Goal: Use online tool/utility: Utilize a website feature to perform a specific function

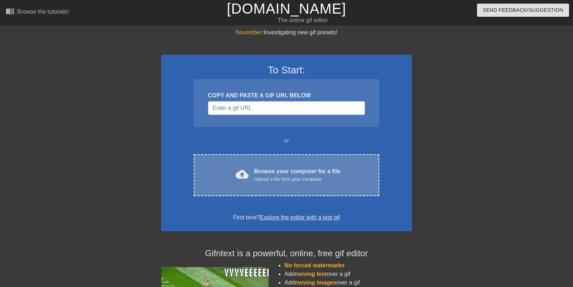
click at [238, 166] on div "cloud_upload Browse your computer for a file Upload a file from your computer C…" at bounding box center [287, 175] width 186 height 42
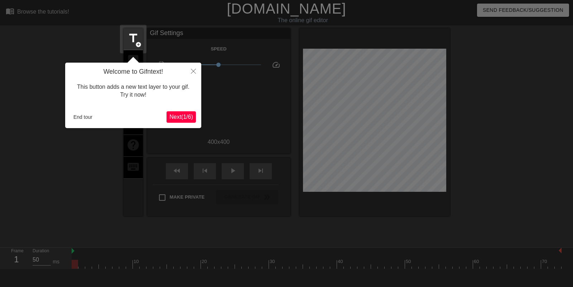
scroll to position [18, 0]
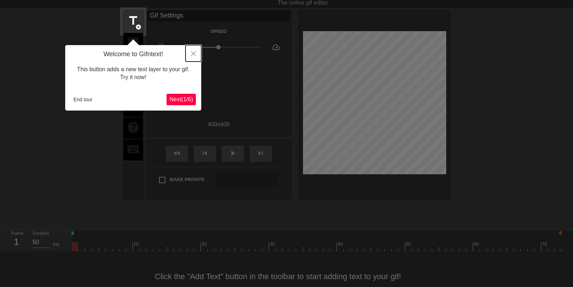
click at [192, 54] on icon "Close" at bounding box center [193, 53] width 5 height 5
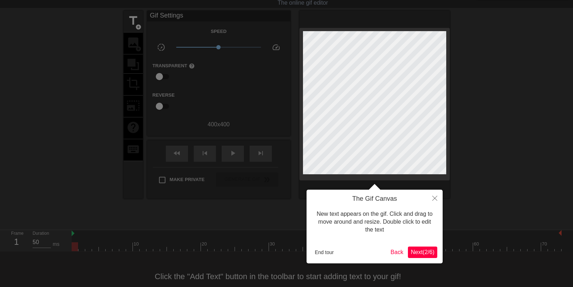
scroll to position [0, 0]
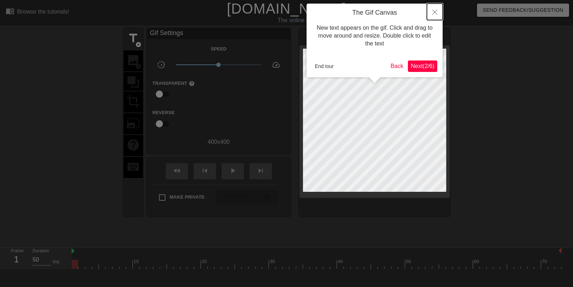
click at [434, 12] on icon "Close" at bounding box center [434, 12] width 5 height 5
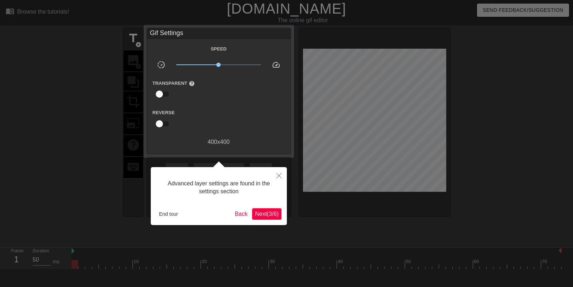
scroll to position [18, 0]
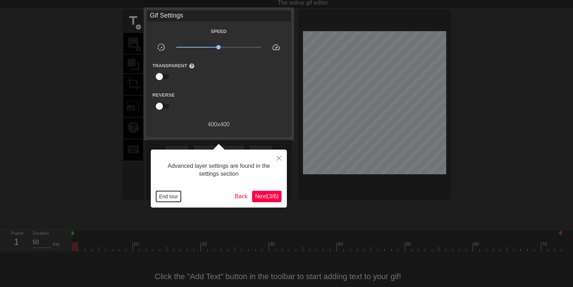
click at [174, 200] on button "End tour" at bounding box center [168, 196] width 25 height 11
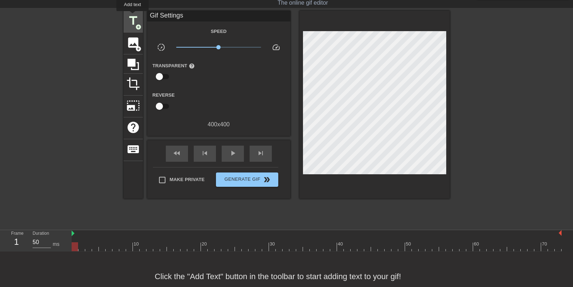
click at [133, 16] on span "title" at bounding box center [133, 21] width 14 height 14
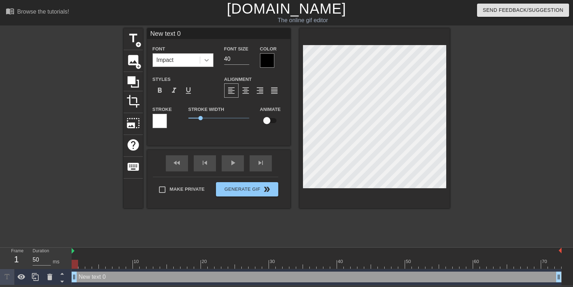
click at [204, 58] on icon at bounding box center [206, 60] width 7 height 7
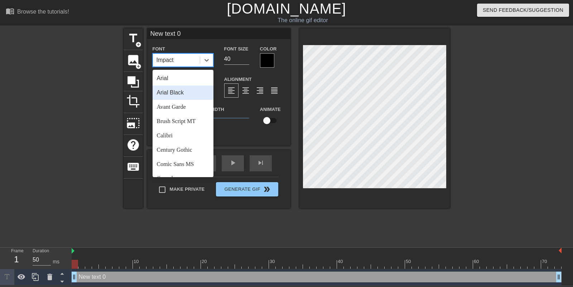
click at [181, 90] on div "Arial Black" at bounding box center [183, 93] width 61 height 14
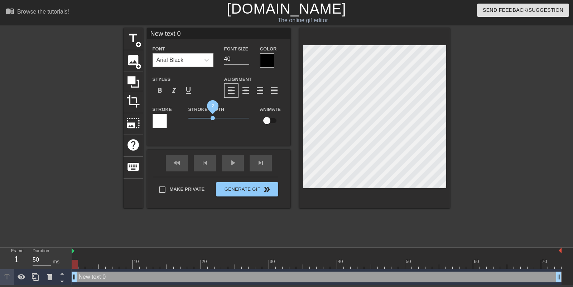
drag, startPoint x: 202, startPoint y: 119, endPoint x: 213, endPoint y: 119, distance: 10.8
click at [213, 119] on span "2" at bounding box center [213, 118] width 4 height 4
click at [194, 32] on input "New text 0" at bounding box center [218, 33] width 143 height 11
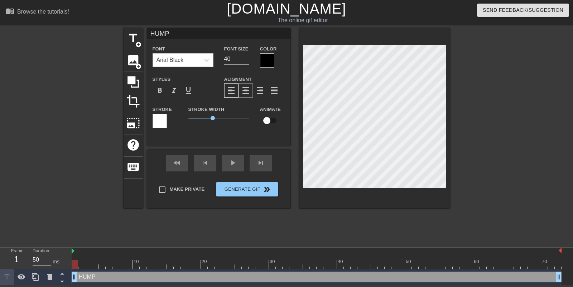
click at [244, 90] on span "format_align_center" at bounding box center [245, 90] width 9 height 9
type input "HUMP"
type textarea "HUMP"
type input "HUMPA"
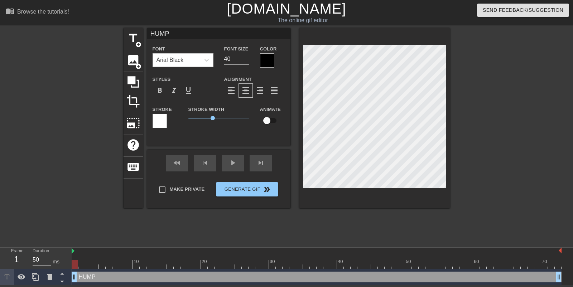
type textarea "HUMP A"
type input "HUMPAN"
type textarea "HUMP AND"
type input "HUMPAND"
type textarea "HUMP AND"
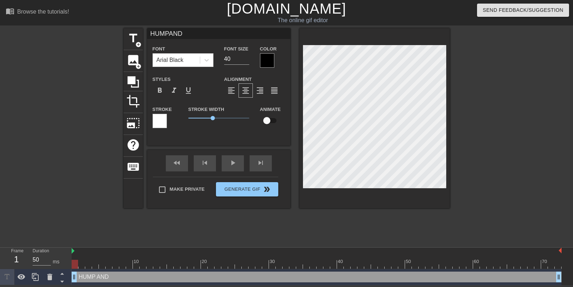
scroll to position [1, 0]
type input "HUMPANDG"
type textarea "HUMP AND G"
type input "HUMPANDGO"
type textarea "HUMP AND GO"
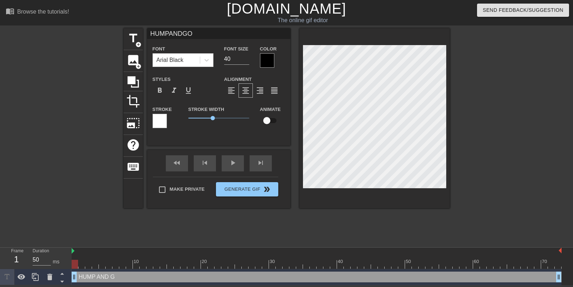
type input "HUMPANDGOO"
type textarea "HUMP AND GOON"
type input "HUMPANDGOON"
type textarea "HUMP AND GOON"
click at [265, 64] on div at bounding box center [267, 60] width 14 height 14
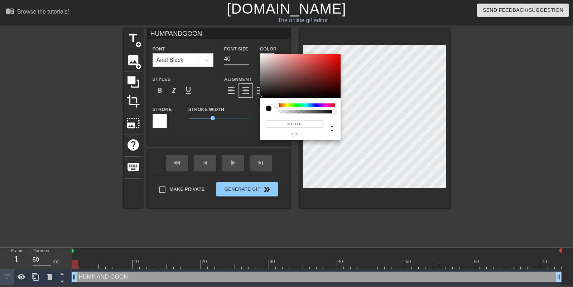
type input "HUMPANDGOON"
type input "0"
type input "HUMPANDGOON"
type input "0.02"
type input "HUMPANDGOON"
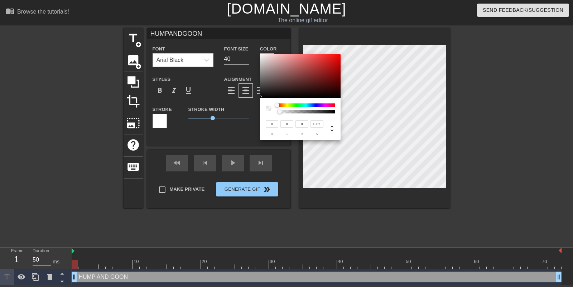
type input "0.01"
type input "HUMPANDGOON"
type input "0"
drag, startPoint x: 280, startPoint y: 112, endPoint x: 273, endPoint y: 114, distance: 7.5
click at [273, 114] on div "0 r 0 g 0 b 0 a" at bounding box center [300, 119] width 81 height 43
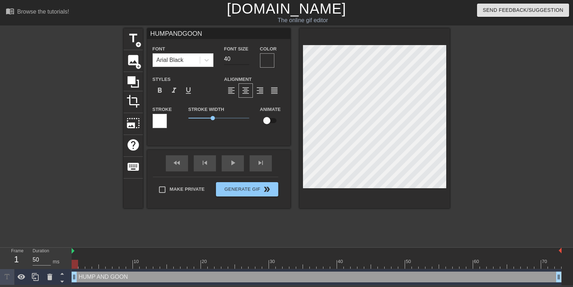
type input "HUMPANDGOON"
type input "41"
type input "HUMPANDGOON"
type input "42"
type input "HUMPANDGOON"
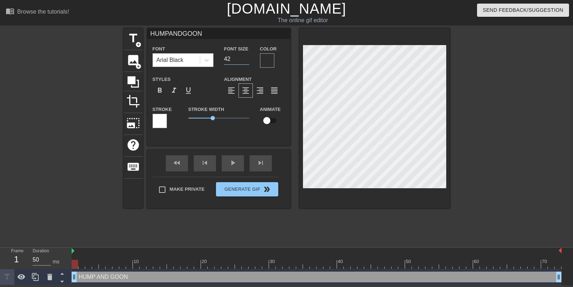
type input "43"
type input "HUMPANDGOON"
type input "44"
type input "HUMPANDGOON"
type input "45"
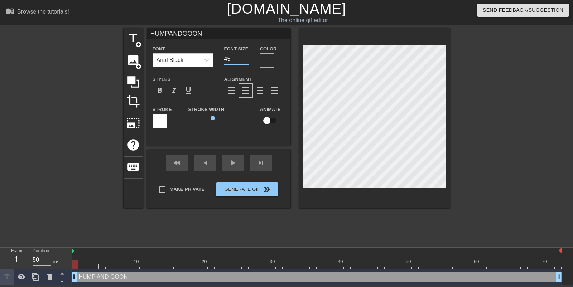
type input "HUMPANDGOON"
type input "46"
type input "HUMPANDGOON"
type input "47"
type input "HUMPANDGOON"
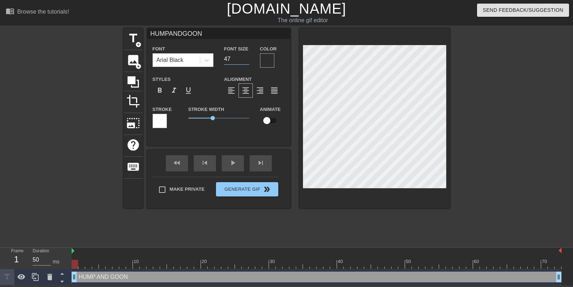
type input "48"
type input "HUMPANDGOON"
type input "49"
type input "HUMPANDGOON"
type input "50"
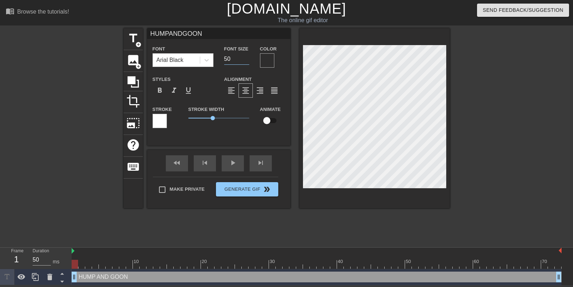
type input "HUMPANDGOON"
type input "51"
type input "HUMPANDGOON"
type input "52"
type input "HUMPANDGOON"
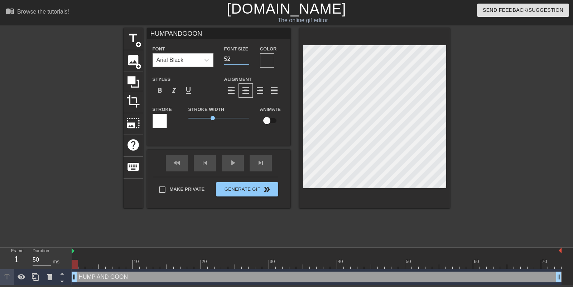
type input "53"
type input "HUMPANDGOON"
type input "54"
type input "HUMPANDGOON"
type input "55"
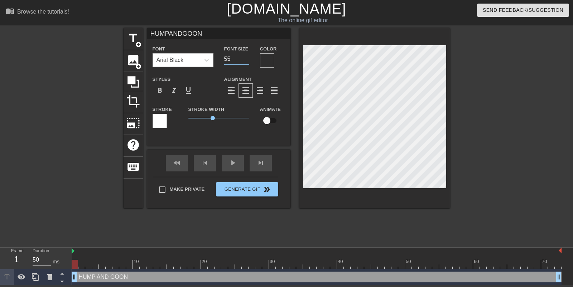
type input "HUMPANDGOON"
type input "56"
type input "HUMPANDGOON"
type input "57"
type input "HUMPANDGOON"
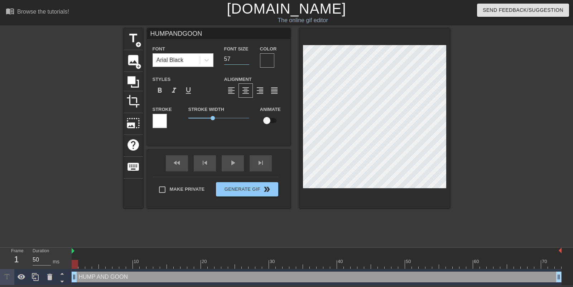
type input "58"
type input "HUMPANDGOON"
type input "59"
type input "HUMPANDGOON"
type input "60"
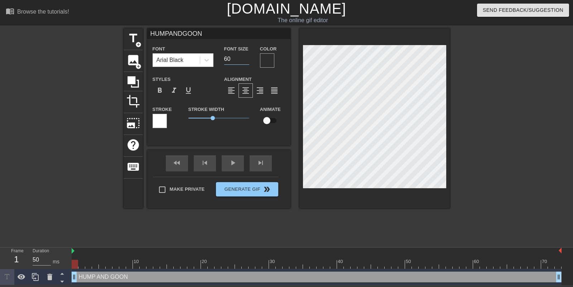
type input "HUMPANDGOON"
type input "61"
type input "HUMPANDGOON"
type input "62"
type input "HUMPANDGOON"
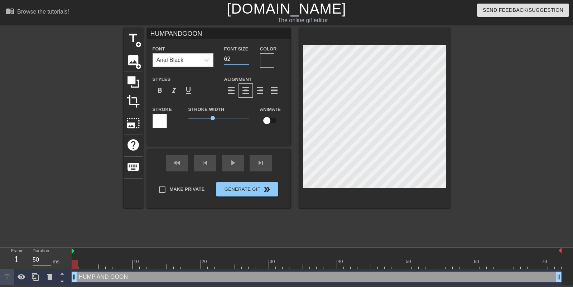
type input "63"
type input "HUMPANDGOON"
type input "64"
type input "HUMPANDGOON"
type input "65"
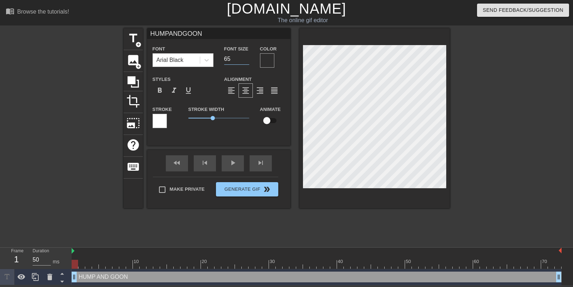
type input "HUMPANDGOON"
type input "66"
type input "HUMPANDGOON"
type input "67"
type input "HUMPANDGOON"
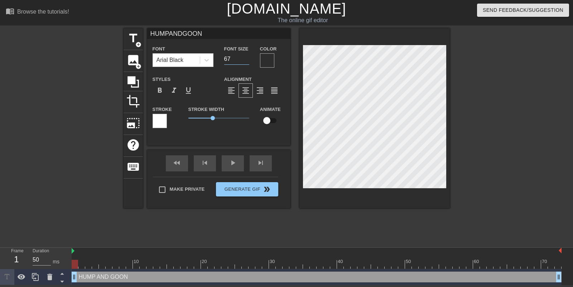
type input "68"
type input "HUMPANDGOON"
type input "69"
type input "HUMPANDGOON"
type input "70"
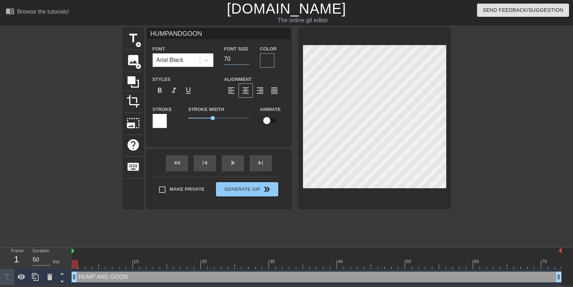
type input "HUMPANDGOON"
type input "71"
type input "HUMPANDGOON"
type input "72"
type input "HUMPANDGOON"
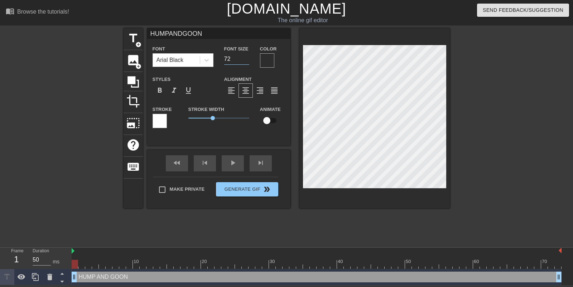
type input "73"
type input "HUMPANDGOON"
type input "74"
type input "HUMPANDGOON"
type input "75"
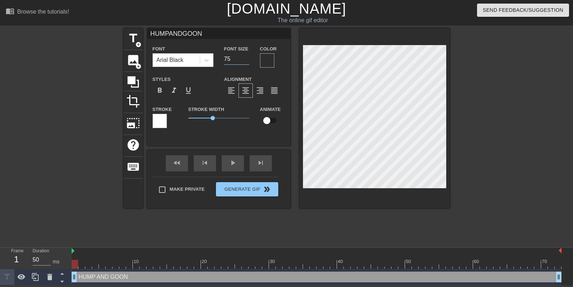
type input "HUMPANDGOON"
type input "76"
type input "HUMPANDGOON"
type input "77"
type input "HUMPANDGOON"
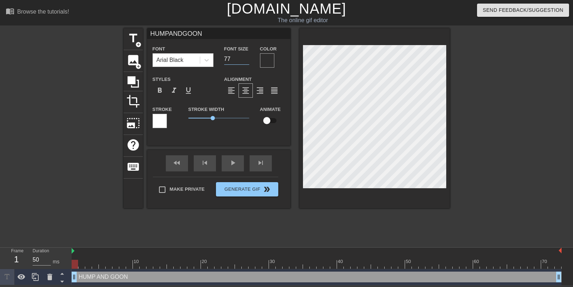
type input "78"
type input "HUMPANDGOON"
type input "79"
type input "HUMPANDGOON"
type input "80"
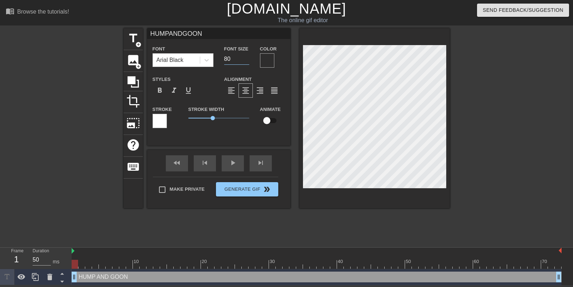
type input "HUMPANDGOON"
type input "81"
type input "HUMPANDGOON"
type input "82"
type input "HUMPANDGOON"
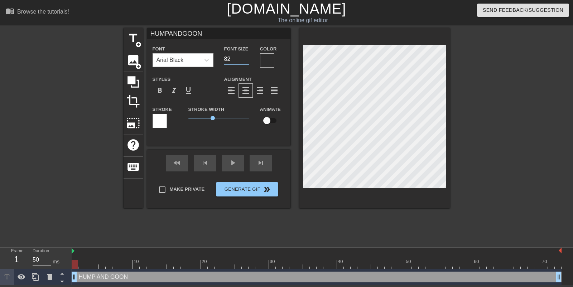
type input "83"
type input "HUMPANDGOON"
type input "84"
type input "HUMPANDGOON"
type input "85"
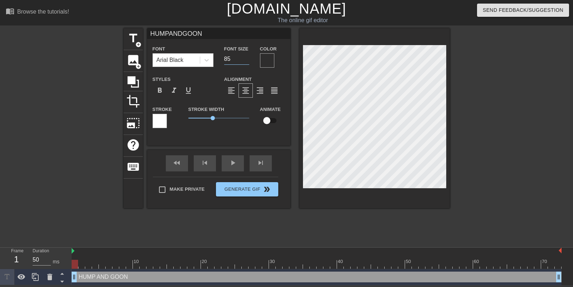
type input "HUMPANDGOON"
type input "86"
type input "HUMPANDGOON"
type input "87"
type input "HUMPANDGOON"
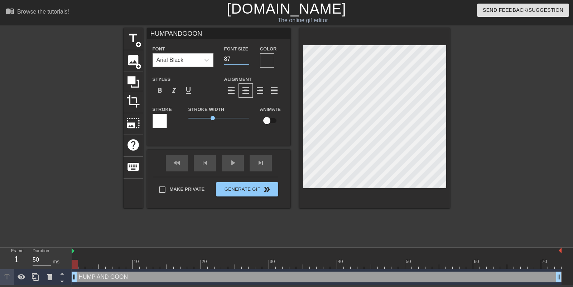
type input "88"
type input "HUMPANDGOON"
type input "89"
type input "HUMPANDGOON"
type input "90"
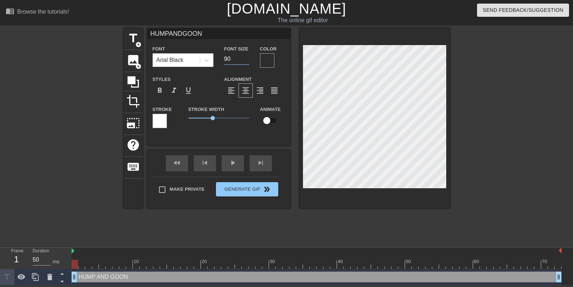
type input "HUMPANDGOON"
type input "91"
type input "HUMPANDGOON"
type input "92"
type input "HUMPANDGOON"
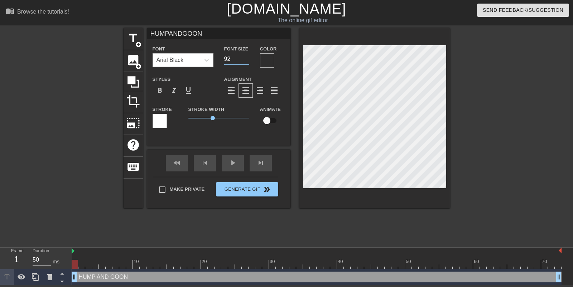
type input "93"
type input "HUMPANDGOON"
type input "94"
type input "HUMPANDGOON"
type input "95"
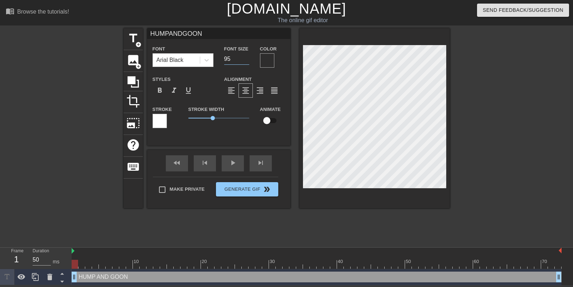
type input "HUMPANDGOON"
type input "96"
click at [246, 58] on input "96" at bounding box center [236, 58] width 25 height 11
type input "HUMPANDGOON"
type input "97"
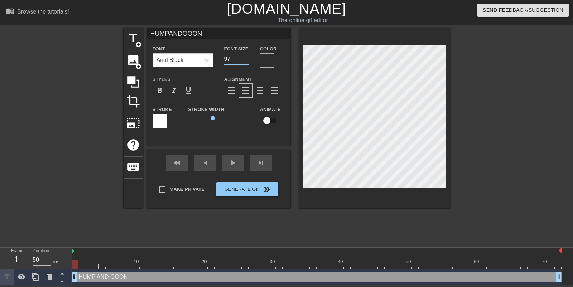
click at [246, 58] on input "97" at bounding box center [236, 58] width 25 height 11
type input "HUMPANDGOON"
type input "98"
click at [246, 58] on input "98" at bounding box center [236, 58] width 25 height 11
type input "HUMPANDGOON"
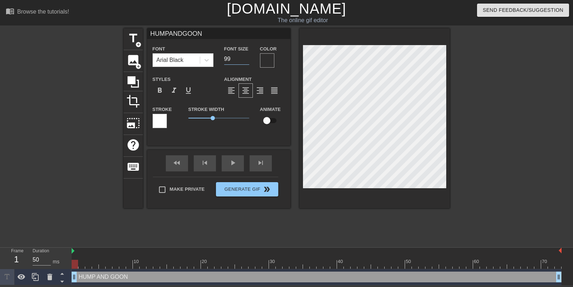
type input "99"
click at [246, 58] on input "99" at bounding box center [236, 58] width 25 height 11
type input "HUMPANDGOON"
type input "100"
click at [246, 58] on input "100" at bounding box center [236, 58] width 25 height 11
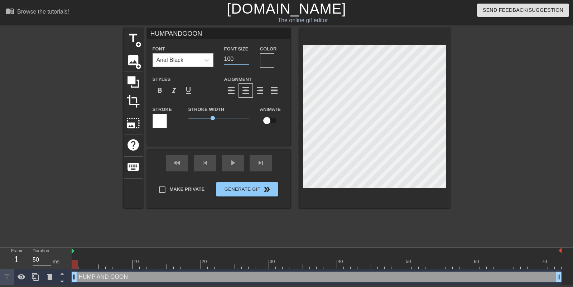
type input "HUMPANDGOON"
type input "101"
click at [246, 58] on input "101" at bounding box center [236, 58] width 25 height 11
type input "HUMPANDGOON"
type input "102"
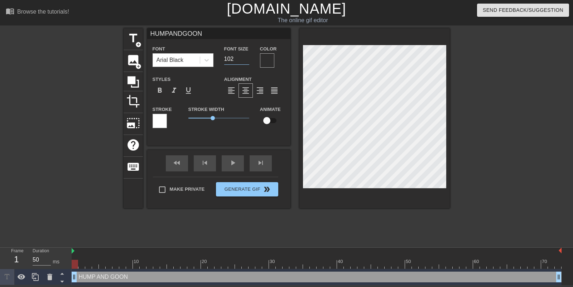
click at [246, 58] on input "102" at bounding box center [236, 58] width 25 height 11
type input "HUMPANDGOON"
type input "103"
click at [246, 58] on input "103" at bounding box center [236, 58] width 25 height 11
type input "HUMPANDGOON"
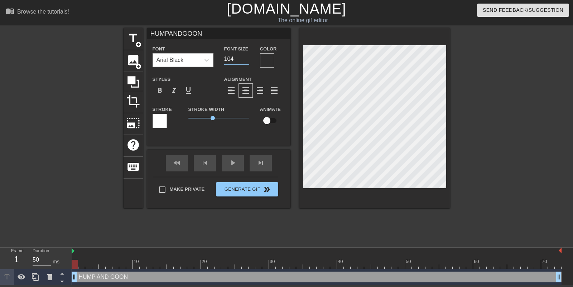
type input "104"
click at [246, 58] on input "104" at bounding box center [236, 58] width 25 height 11
type input "HUMPANDGOON"
type input "105"
click at [246, 58] on input "105" at bounding box center [236, 58] width 25 height 11
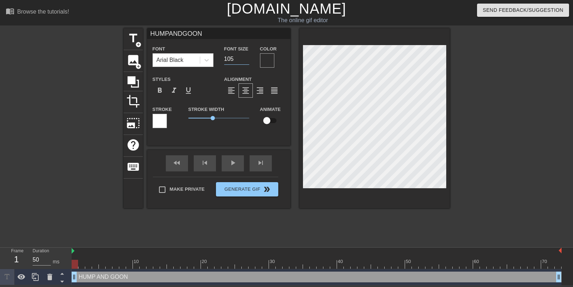
type input "HUMPANDGOON"
type input "106"
click at [246, 58] on input "106" at bounding box center [236, 58] width 25 height 11
type input "HUMPANDGOON"
type input "107"
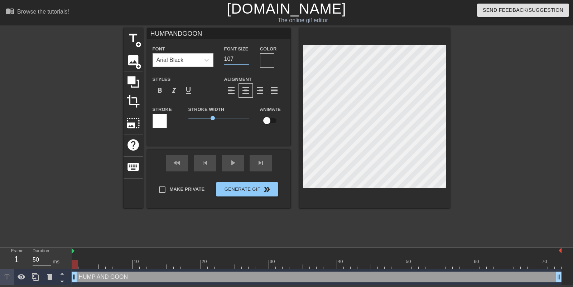
click at [246, 58] on input "107" at bounding box center [236, 58] width 25 height 11
type input "HUMPANDGOON"
type input "108"
click at [246, 58] on input "108" at bounding box center [236, 58] width 25 height 11
type input "HUMPANDGOON"
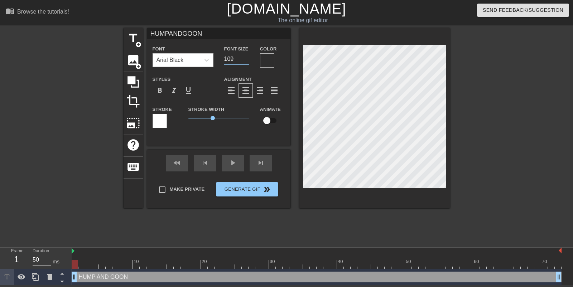
type input "109"
click at [246, 58] on input "109" at bounding box center [236, 58] width 25 height 11
type input "HUMPANDGOON"
type input "110"
click at [246, 58] on input "110" at bounding box center [236, 58] width 25 height 11
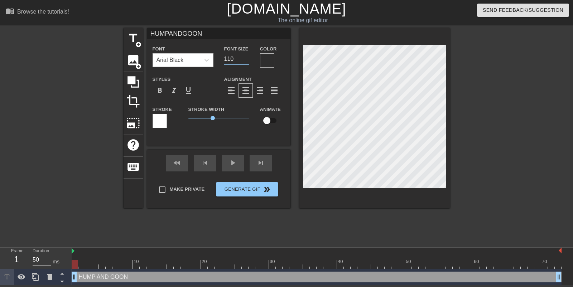
type input "HUMPANDGOON"
type input "111"
click at [246, 58] on input "111" at bounding box center [236, 58] width 25 height 11
type input "HUMPANDGOON"
type input "112"
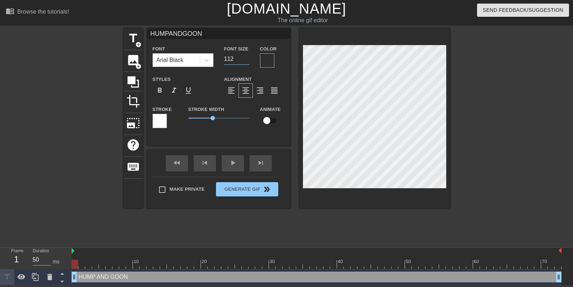
click at [246, 58] on input "112" at bounding box center [236, 58] width 25 height 11
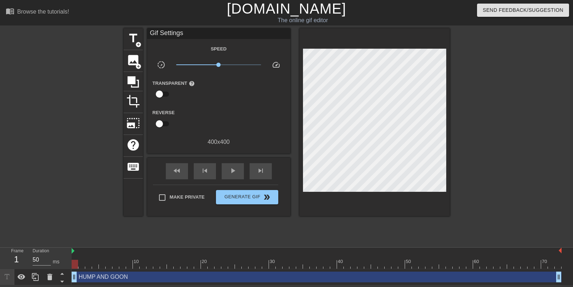
click at [494, 80] on div at bounding box center [512, 135] width 107 height 215
click at [233, 172] on span "play_arrow" at bounding box center [233, 171] width 9 height 9
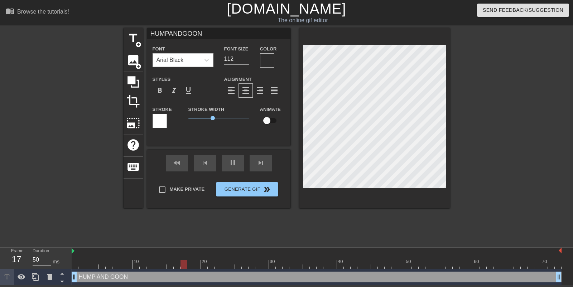
scroll to position [0, 0]
type input "HUMPADGOON"
type textarea "HUMP AD GOON"
type input "HUMPA&DGOON"
type textarea "HUMP A&D GOON"
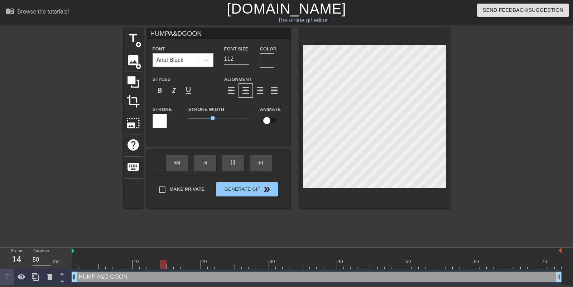
type input "HUMPA&GOON"
type textarea "HUMP A& GOON"
type input "HUMPA&GOON"
type textarea "HUMPA& GOON"
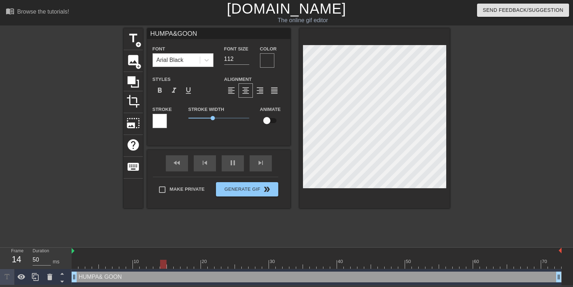
type input "HUMP&GOON"
type textarea "HUMP& GOON"
type input "HUMP&GOON"
type textarea "HUMP & GOON"
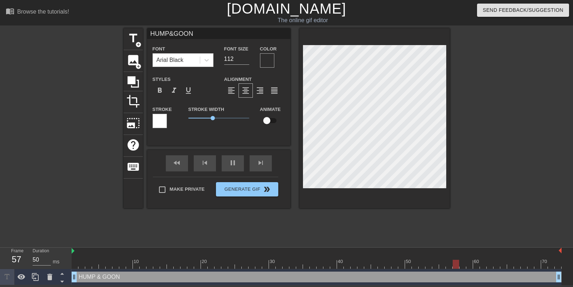
type input "HUMPGOON"
type textarea "HUMP [GEOGRAPHIC_DATA]"
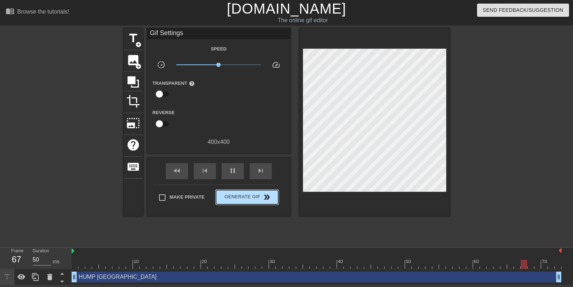
click at [248, 189] on div "Make Private Generate Gif double_arrow" at bounding box center [215, 199] width 125 height 28
click at [244, 200] on span "Generate Gif double_arrow" at bounding box center [247, 197] width 56 height 9
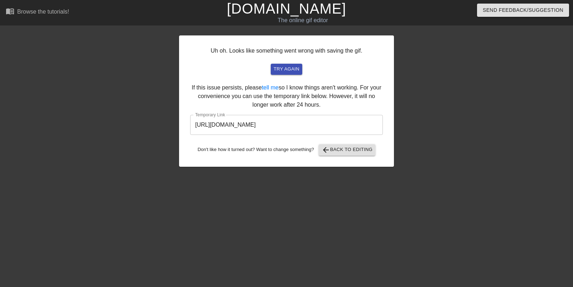
click at [210, 123] on input "[URL][DOMAIN_NAME]" at bounding box center [286, 125] width 193 height 20
click at [283, 5] on link "[DOMAIN_NAME]" at bounding box center [286, 9] width 119 height 16
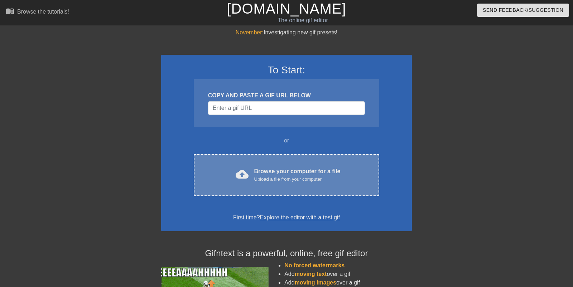
click at [280, 176] on div "Upload a file from your computer" at bounding box center [297, 179] width 86 height 7
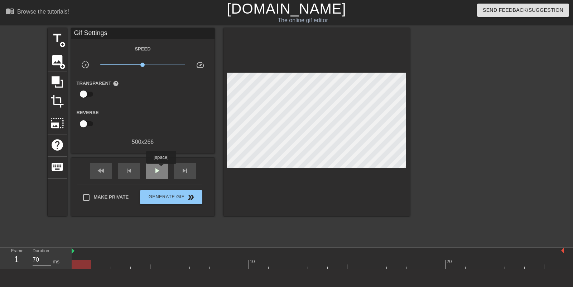
click at [162, 169] on div "play_arrow" at bounding box center [157, 171] width 22 height 16
click at [156, 169] on span "pause" at bounding box center [157, 171] width 9 height 9
click at [126, 168] on span "skip_previous" at bounding box center [129, 171] width 9 height 9
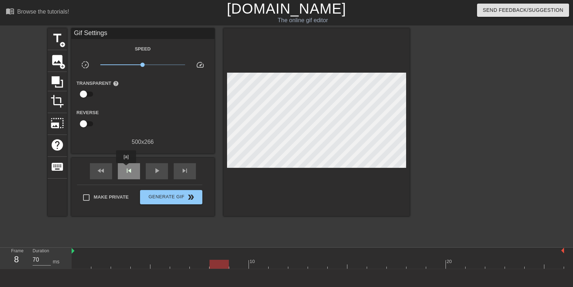
click at [126, 168] on span "skip_previous" at bounding box center [129, 171] width 9 height 9
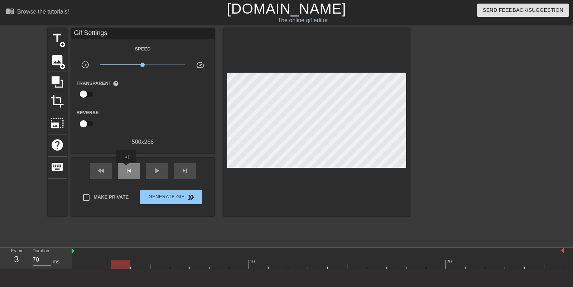
click at [126, 168] on span "skip_previous" at bounding box center [129, 171] width 9 height 9
click at [103, 173] on span "fast_rewind" at bounding box center [101, 171] width 9 height 9
click at [53, 42] on span "title" at bounding box center [58, 39] width 14 height 14
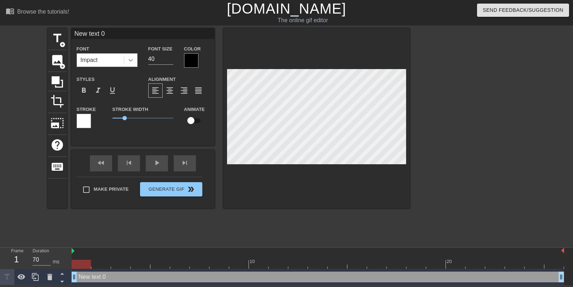
click at [128, 60] on icon at bounding box center [130, 60] width 7 height 7
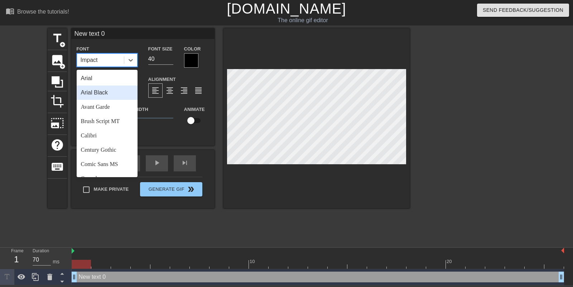
click at [115, 93] on div "Arial Black" at bounding box center [107, 93] width 61 height 14
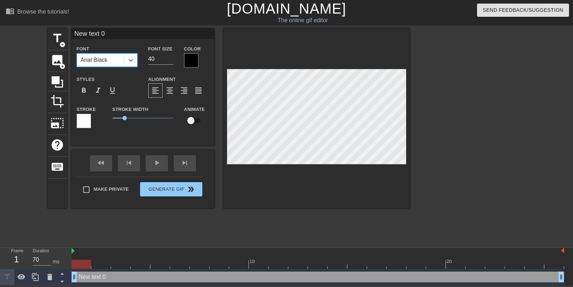
click at [192, 58] on div at bounding box center [191, 60] width 14 height 14
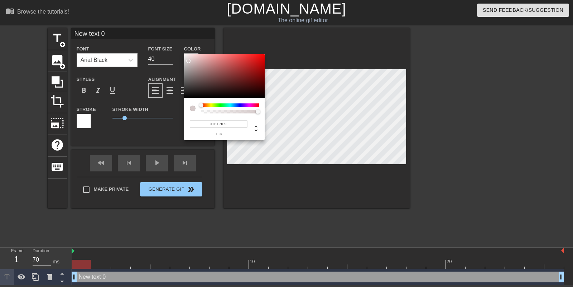
drag, startPoint x: 191, startPoint y: 56, endPoint x: 188, endPoint y: 61, distance: 5.5
click at [188, 61] on div at bounding box center [224, 76] width 81 height 44
type input "213"
type input "0"
drag, startPoint x: 206, startPoint y: 111, endPoint x: 195, endPoint y: 111, distance: 11.8
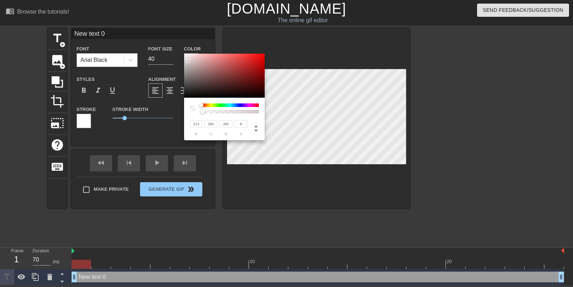
click at [195, 111] on div at bounding box center [224, 109] width 69 height 10
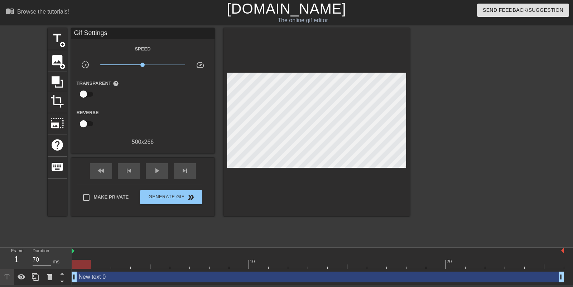
drag, startPoint x: 125, startPoint y: 119, endPoint x: 133, endPoint y: 119, distance: 7.9
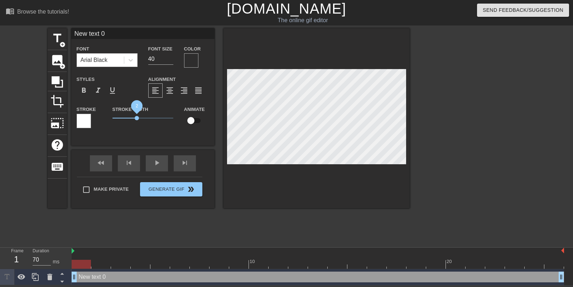
drag, startPoint x: 126, startPoint y: 118, endPoint x: 137, endPoint y: 118, distance: 11.1
click at [137, 118] on span "2" at bounding box center [137, 118] width 4 height 4
type input "P"
type textarea "P"
type input "PA"
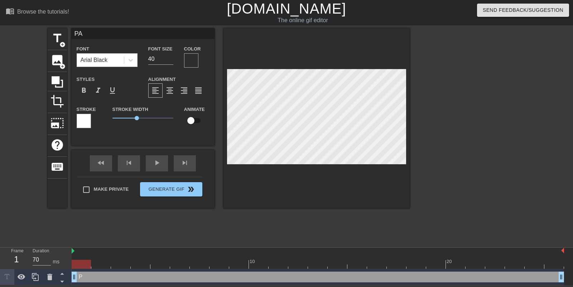
type textarea "PAL"
type input "PALE"
type textarea "PALE"
click at [171, 56] on input "171" at bounding box center [160, 58] width 25 height 11
click at [171, 56] on input "172" at bounding box center [160, 58] width 25 height 11
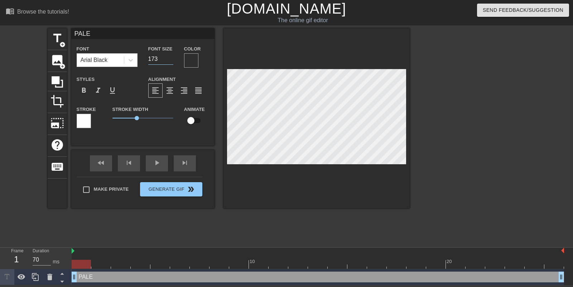
click at [171, 56] on input "173" at bounding box center [160, 58] width 25 height 11
click at [171, 56] on input "174" at bounding box center [160, 58] width 25 height 11
click at [171, 56] on input "175" at bounding box center [160, 58] width 25 height 11
type input "176"
click at [171, 56] on input "176" at bounding box center [160, 58] width 25 height 11
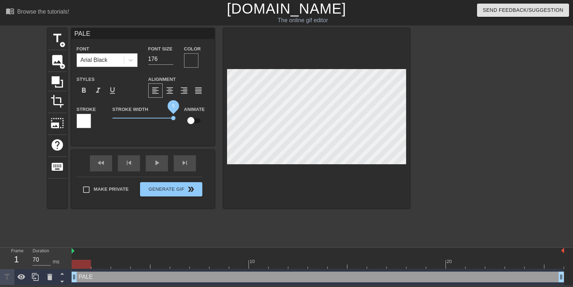
drag, startPoint x: 138, startPoint y: 118, endPoint x: 202, endPoint y: 120, distance: 64.9
click at [202, 120] on div "Stroke Stroke Width 5 Animate" at bounding box center [142, 120] width 143 height 30
click at [164, 163] on div "play_arrow" at bounding box center [157, 163] width 22 height 16
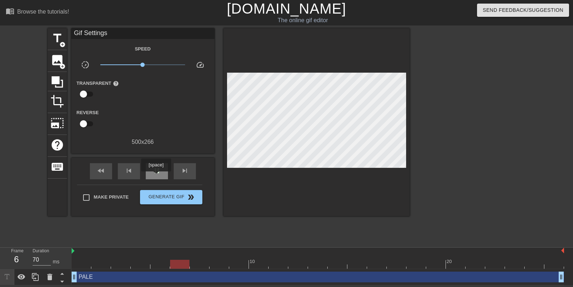
click at [157, 177] on div "pause" at bounding box center [157, 171] width 22 height 16
click at [102, 266] on div at bounding box center [318, 264] width 493 height 9
click at [118, 265] on div at bounding box center [318, 264] width 493 height 9
click at [129, 265] on div at bounding box center [120, 264] width 19 height 9
click at [139, 265] on div at bounding box center [318, 264] width 493 height 9
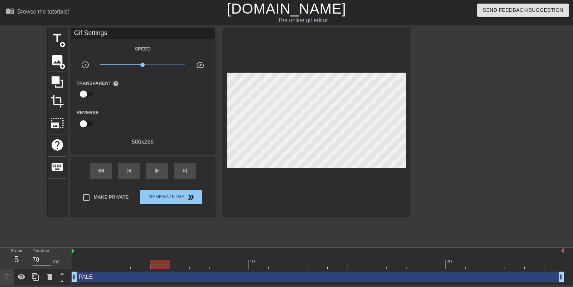
click at [156, 264] on div at bounding box center [318, 264] width 493 height 9
click at [173, 264] on div at bounding box center [318, 264] width 493 height 9
click at [195, 263] on div at bounding box center [318, 264] width 493 height 9
click at [213, 262] on div at bounding box center [318, 264] width 493 height 9
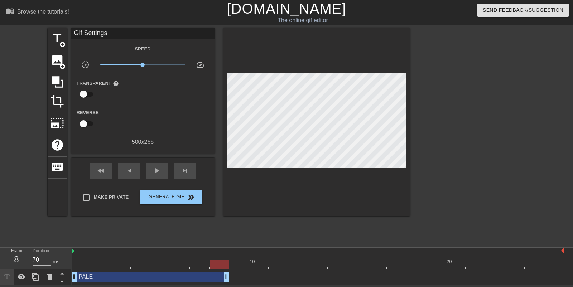
drag, startPoint x: 564, startPoint y: 276, endPoint x: 228, endPoint y: 285, distance: 336.2
click at [228, 285] on div "PALE drag_handle drag_handle" at bounding box center [318, 277] width 493 height 16
click at [237, 264] on div at bounding box center [318, 264] width 493 height 9
click at [57, 40] on span "title" at bounding box center [58, 39] width 14 height 14
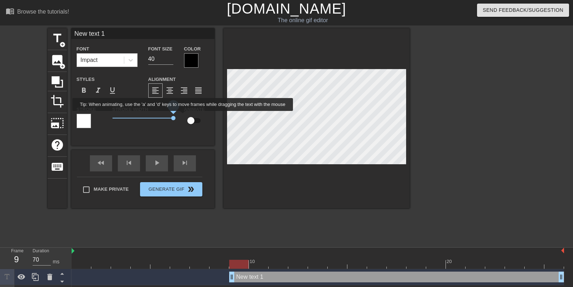
drag, startPoint x: 126, startPoint y: 118, endPoint x: 188, endPoint y: 116, distance: 62.7
click at [188, 116] on div "Stroke Stroke Width 5 Animate" at bounding box center [142, 120] width 143 height 30
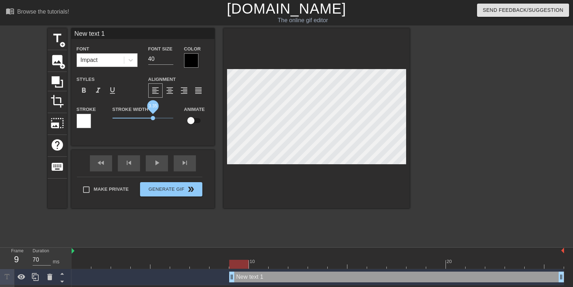
drag, startPoint x: 174, startPoint y: 118, endPoint x: 153, endPoint y: 118, distance: 20.8
click at [153, 118] on span "3.35" at bounding box center [153, 118] width 4 height 4
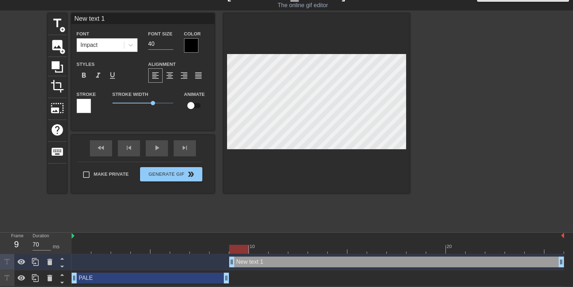
click at [155, 279] on div "PALE drag_handle drag_handle" at bounding box center [151, 278] width 158 height 11
type input "PALE"
type input "176"
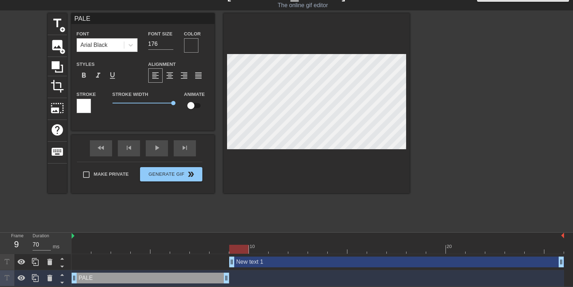
click at [100, 278] on div "PALE drag_handle drag_handle" at bounding box center [151, 278] width 158 height 11
click at [106, 241] on div at bounding box center [101, 244] width 20 height 9
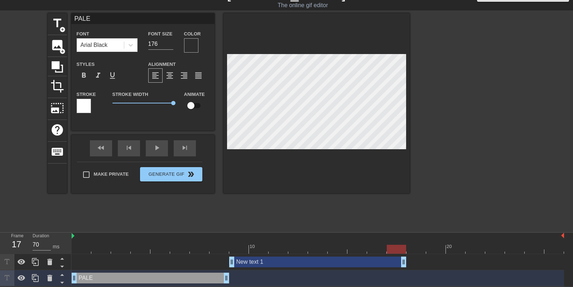
drag, startPoint x: 561, startPoint y: 262, endPoint x: 398, endPoint y: 242, distance: 164.6
click at [398, 242] on div "10 20 New text 1 drag_handle drag_handle PALE drag_handle drag_handle" at bounding box center [323, 260] width 502 height 54
type input "New text 1"
type input "40"
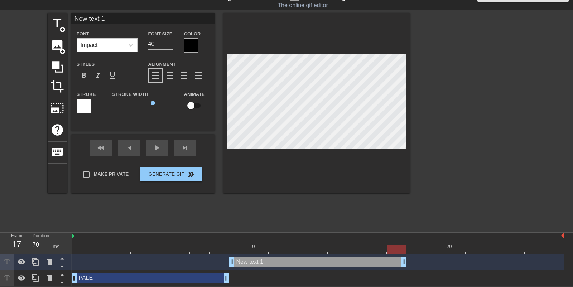
click at [280, 178] on div at bounding box center [317, 103] width 186 height 180
click at [94, 19] on input "New text 1" at bounding box center [142, 18] width 143 height 11
type input "WHITE"
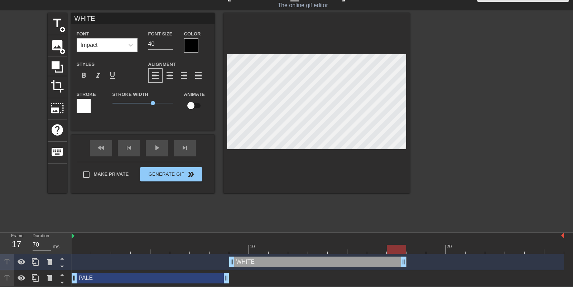
click at [196, 42] on div at bounding box center [191, 45] width 14 height 14
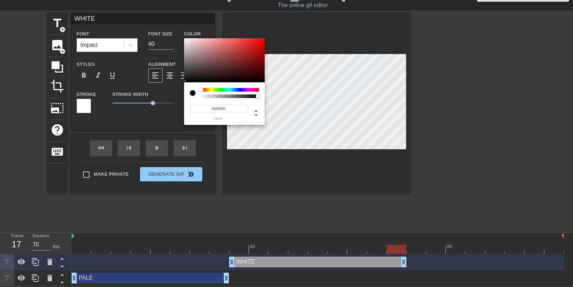
type input "0"
drag, startPoint x: 205, startPoint y: 96, endPoint x: 197, endPoint y: 96, distance: 7.9
click at [197, 96] on div at bounding box center [224, 93] width 69 height 10
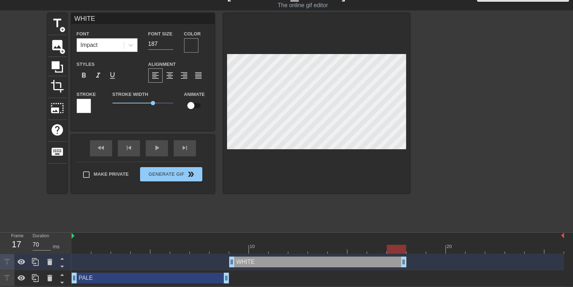
click at [172, 41] on input "187" at bounding box center [160, 43] width 25 height 11
click at [172, 41] on input "188" at bounding box center [160, 43] width 25 height 11
click at [172, 41] on input "189" at bounding box center [160, 43] width 25 height 11
click at [172, 41] on input "190" at bounding box center [160, 43] width 25 height 11
type input "191"
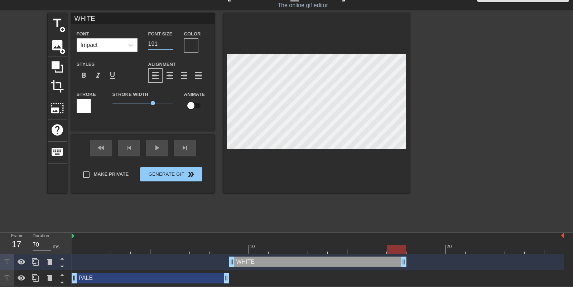
click at [172, 41] on input "191" at bounding box center [160, 43] width 25 height 11
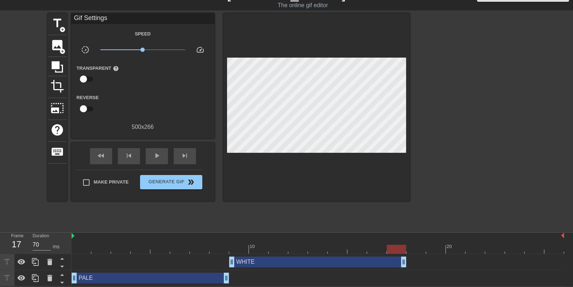
click at [433, 75] on div at bounding box center [471, 120] width 107 height 215
click at [418, 245] on div at bounding box center [318, 249] width 493 height 9
click at [57, 22] on span "title" at bounding box center [58, 23] width 14 height 14
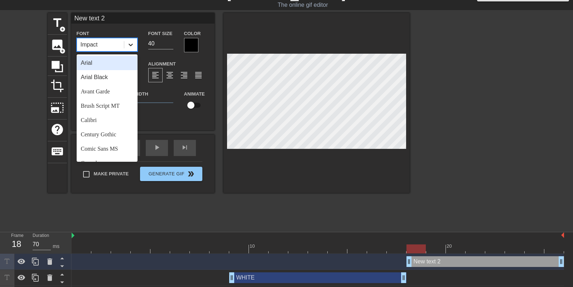
click at [128, 47] on icon at bounding box center [130, 44] width 7 height 7
click at [107, 77] on div "Arial Black" at bounding box center [107, 77] width 61 height 14
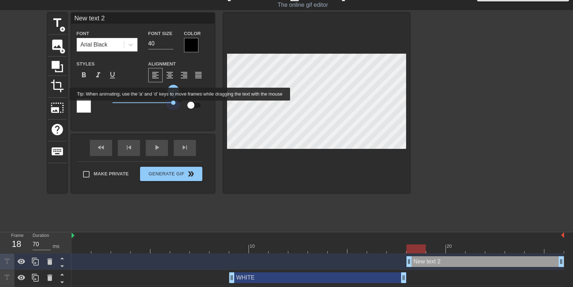
drag, startPoint x: 127, startPoint y: 102, endPoint x: 186, endPoint y: 106, distance: 58.5
click at [186, 106] on div "Stroke Stroke Width 5 Animate" at bounding box center [142, 105] width 143 height 30
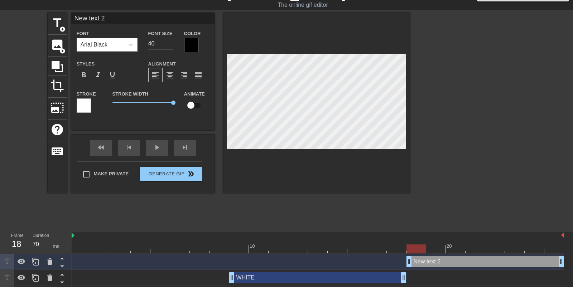
click at [190, 43] on div at bounding box center [191, 45] width 14 height 14
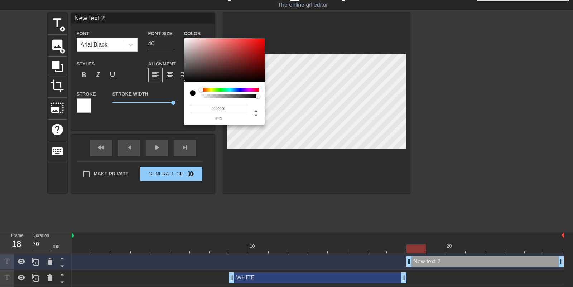
type input "0"
drag, startPoint x: 203, startPoint y: 95, endPoint x: 195, endPoint y: 96, distance: 7.9
click at [195, 96] on div at bounding box center [224, 93] width 69 height 10
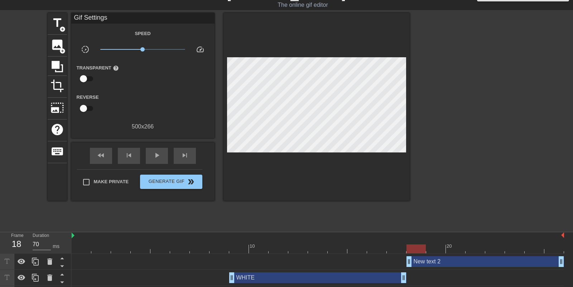
click at [109, 20] on div "Gif Settings" at bounding box center [142, 18] width 143 height 11
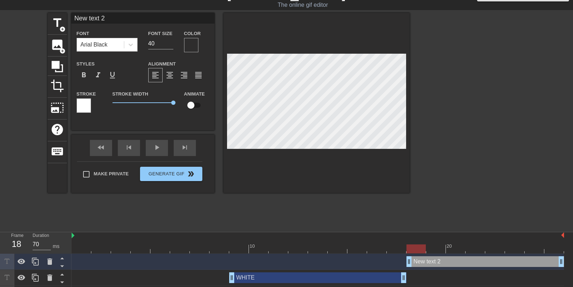
click at [109, 23] on input "New text 2" at bounding box center [142, 18] width 143 height 11
click at [109, 22] on input "New text 2" at bounding box center [142, 18] width 143 height 11
type input "ASS"
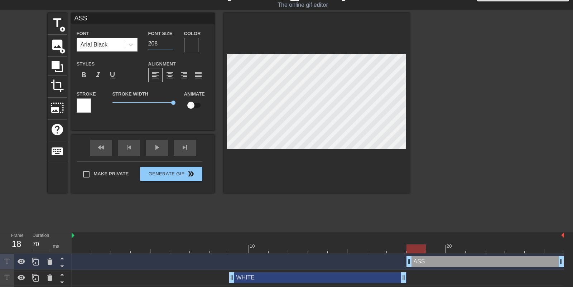
click at [171, 42] on input "208" at bounding box center [160, 43] width 25 height 11
click at [171, 42] on input "209" at bounding box center [160, 43] width 25 height 11
click at [171, 42] on input "210" at bounding box center [160, 43] width 25 height 11
click at [171, 42] on input "211" at bounding box center [160, 43] width 25 height 11
click at [171, 42] on input "212" at bounding box center [160, 43] width 25 height 11
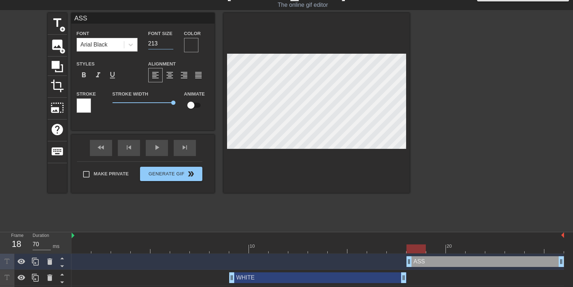
click at [171, 42] on input "213" at bounding box center [160, 43] width 25 height 11
click at [171, 42] on input "214" at bounding box center [160, 43] width 25 height 11
click at [171, 42] on input "215" at bounding box center [160, 43] width 25 height 11
click at [171, 43] on input "216" at bounding box center [160, 43] width 25 height 11
click at [171, 43] on input "217" at bounding box center [160, 43] width 25 height 11
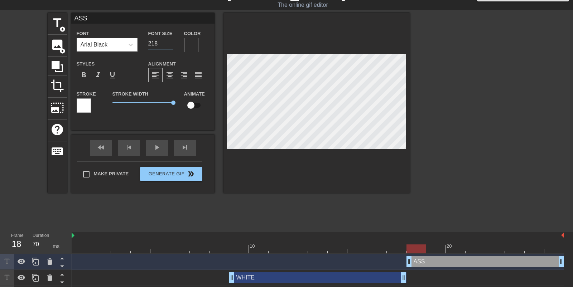
click at [171, 43] on input "218" at bounding box center [160, 43] width 25 height 11
type input "219"
click at [171, 43] on input "219" at bounding box center [160, 43] width 25 height 11
click at [84, 108] on div at bounding box center [84, 106] width 14 height 14
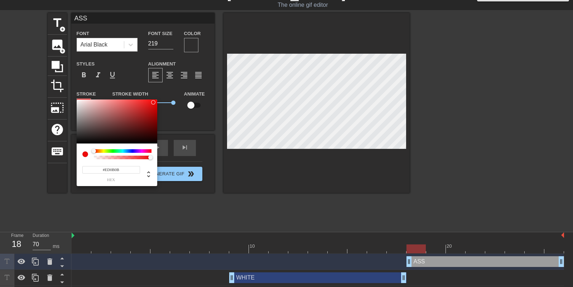
type input "#FF0000"
drag, startPoint x: 133, startPoint y: 115, endPoint x: 163, endPoint y: 94, distance: 36.7
click at [163, 94] on div "#FF0000 hex" at bounding box center [286, 143] width 573 height 287
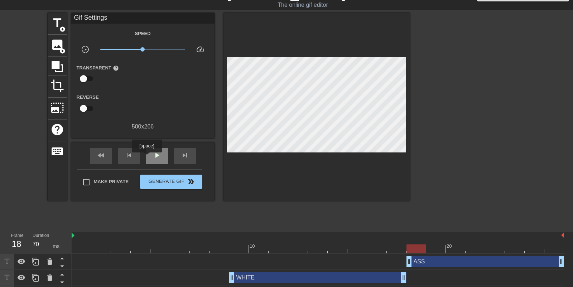
click at [148, 158] on div "play_arrow" at bounding box center [157, 156] width 22 height 16
click at [148, 158] on div "pause" at bounding box center [157, 156] width 22 height 16
click at [249, 277] on div "WHITE drag_handle drag_handle" at bounding box center [317, 278] width 177 height 11
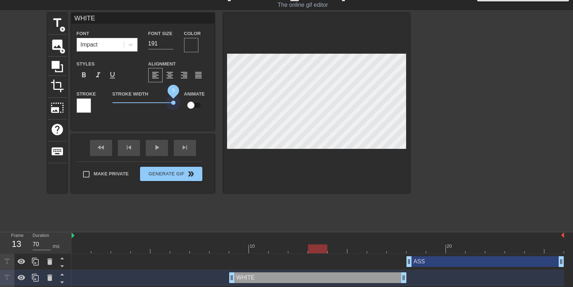
drag, startPoint x: 152, startPoint y: 104, endPoint x: 185, endPoint y: 104, distance: 32.6
click at [185, 104] on div "Stroke Stroke Width 5 Animate" at bounding box center [142, 105] width 143 height 30
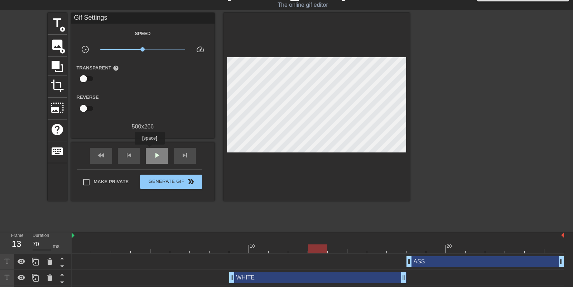
click at [150, 150] on div "play_arrow" at bounding box center [157, 156] width 22 height 16
click at [158, 159] on span "pause" at bounding box center [157, 155] width 9 height 9
click at [244, 277] on div "WHITE drag_handle drag_handle" at bounding box center [317, 278] width 177 height 11
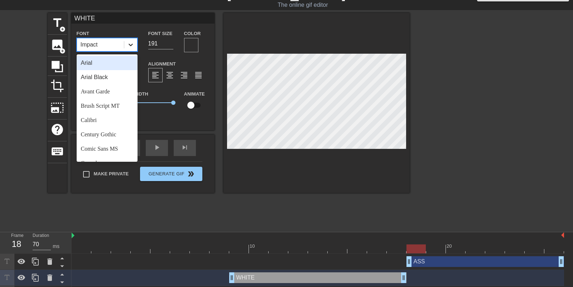
click at [131, 46] on icon at bounding box center [130, 44] width 7 height 7
click at [116, 78] on div "Arial Black" at bounding box center [107, 77] width 61 height 14
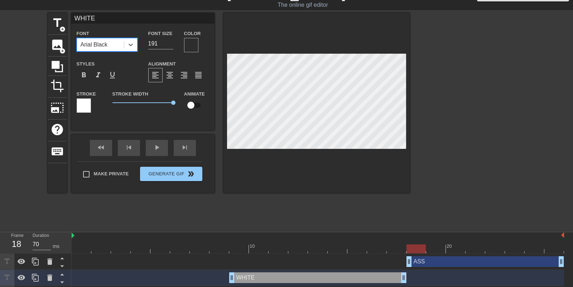
click at [240, 247] on div at bounding box center [318, 249] width 493 height 9
click at [415, 245] on div at bounding box center [318, 249] width 493 height 9
click at [263, 242] on div "10" at bounding box center [259, 244] width 20 height 9
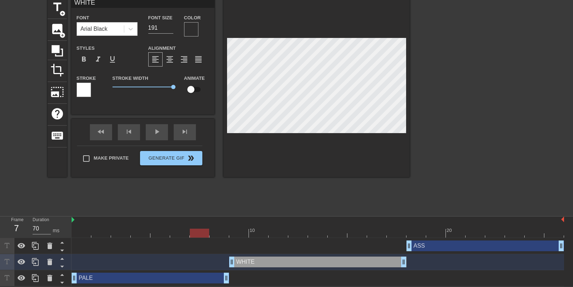
click at [194, 231] on div at bounding box center [318, 233] width 493 height 9
click at [238, 231] on div at bounding box center [318, 233] width 493 height 9
click at [169, 29] on input "190" at bounding box center [160, 27] width 25 height 11
click at [169, 29] on input "189" at bounding box center [160, 27] width 25 height 11
click at [169, 29] on input "188" at bounding box center [160, 27] width 25 height 11
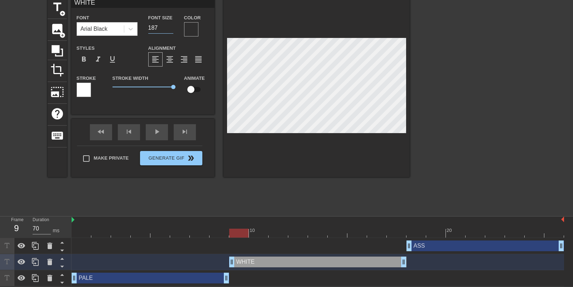
click at [169, 29] on input "187" at bounding box center [160, 27] width 25 height 11
click at [169, 29] on input "186" at bounding box center [160, 27] width 25 height 11
click at [169, 29] on input "185" at bounding box center [160, 27] width 25 height 11
click at [169, 29] on input "184" at bounding box center [160, 27] width 25 height 11
click at [169, 29] on input "152" at bounding box center [160, 27] width 25 height 11
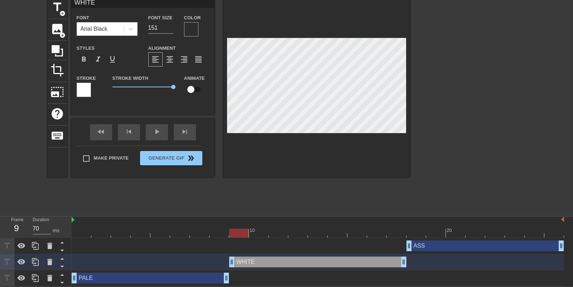
click at [169, 29] on input "151" at bounding box center [160, 27] width 25 height 11
click at [169, 29] on input "150" at bounding box center [160, 27] width 25 height 11
click at [169, 29] on input "149" at bounding box center [160, 27] width 25 height 11
click at [169, 29] on input "148" at bounding box center [160, 27] width 25 height 11
click at [169, 29] on input "147" at bounding box center [160, 27] width 25 height 11
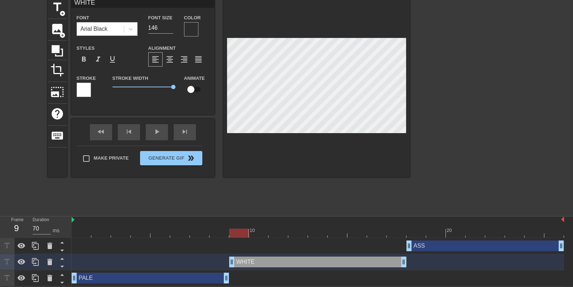
click at [169, 29] on input "146" at bounding box center [160, 27] width 25 height 11
click at [169, 29] on input "145" at bounding box center [160, 27] width 25 height 11
click at [169, 29] on input "144" at bounding box center [160, 27] width 25 height 11
click at [169, 29] on input "143" at bounding box center [160, 27] width 25 height 11
click at [169, 29] on input "142" at bounding box center [160, 27] width 25 height 11
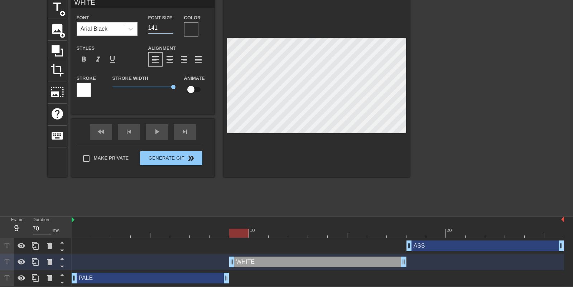
click at [169, 29] on input "141" at bounding box center [160, 27] width 25 height 11
click at [169, 29] on input "140" at bounding box center [160, 27] width 25 height 11
click at [169, 29] on input "139" at bounding box center [160, 27] width 25 height 11
click at [169, 29] on input "138" at bounding box center [160, 27] width 25 height 11
click at [169, 29] on input "137" at bounding box center [160, 27] width 25 height 11
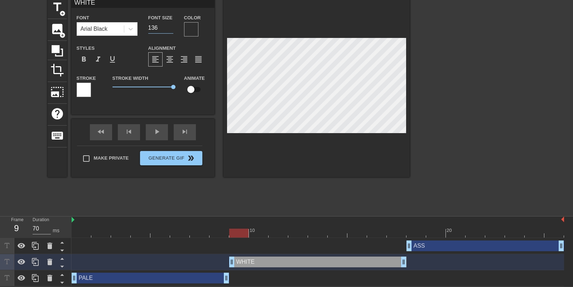
click at [169, 29] on input "136" at bounding box center [160, 27] width 25 height 11
click at [169, 29] on input "135" at bounding box center [160, 27] width 25 height 11
click at [169, 29] on input "134" at bounding box center [160, 27] width 25 height 11
type input "133"
click at [169, 29] on input "133" at bounding box center [160, 27] width 25 height 11
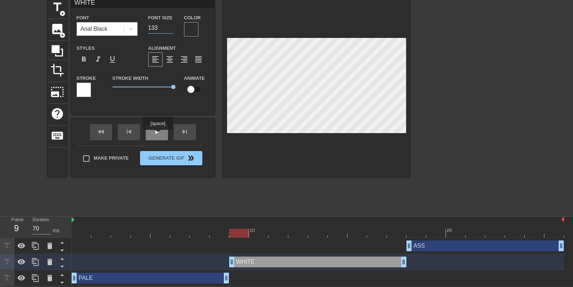
click at [159, 135] on div "play_arrow" at bounding box center [157, 132] width 22 height 16
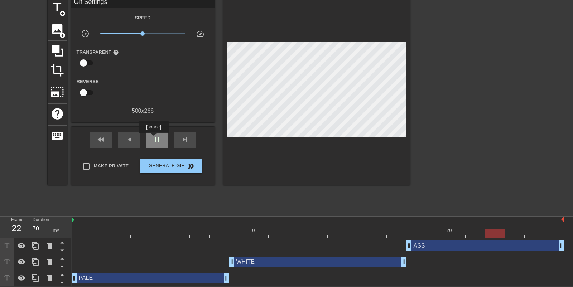
click at [154, 139] on span "pause" at bounding box center [157, 139] width 9 height 9
click at [96, 229] on div at bounding box center [318, 233] width 493 height 9
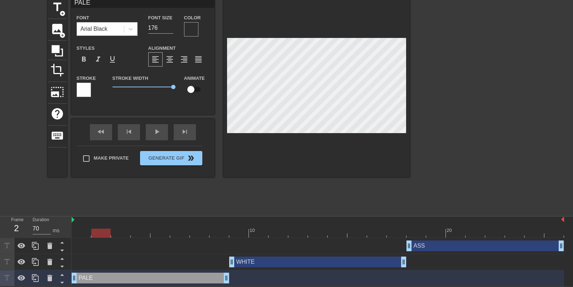
click at [86, 91] on div at bounding box center [84, 90] width 14 height 14
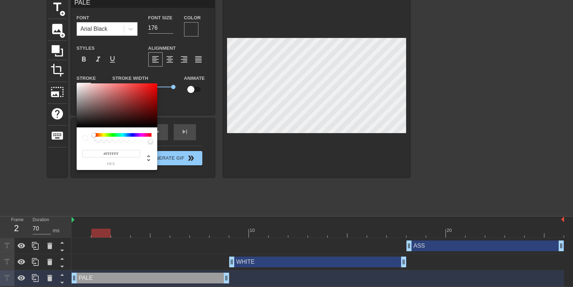
type input "255"
type input "0.7"
click at [134, 141] on div at bounding box center [123, 142] width 56 height 4
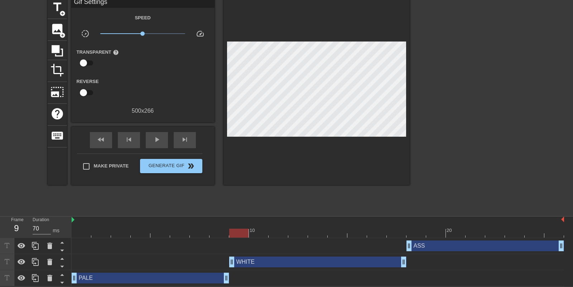
click at [240, 235] on div at bounding box center [318, 233] width 493 height 9
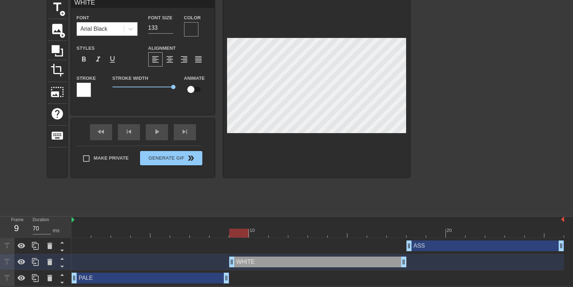
click at [86, 93] on div at bounding box center [84, 90] width 14 height 14
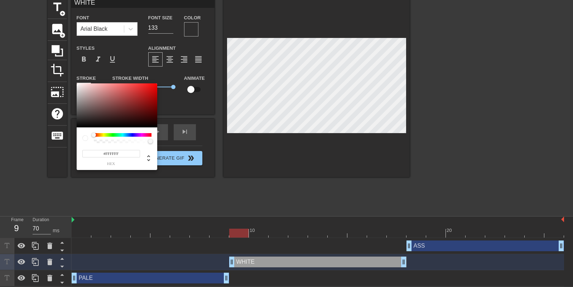
type input "255"
type input "0.7"
drag, startPoint x: 138, startPoint y: 143, endPoint x: 134, endPoint y: 143, distance: 3.9
click at [134, 143] on div at bounding box center [123, 142] width 56 height 4
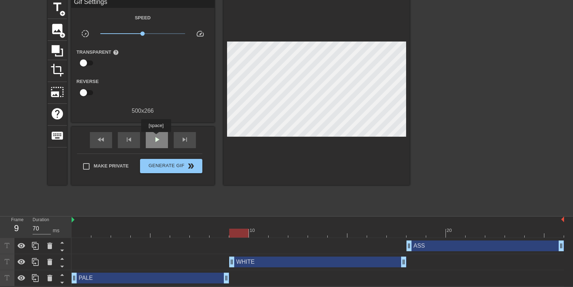
click at [157, 137] on span "play_arrow" at bounding box center [157, 139] width 9 height 9
click at [154, 136] on span "pause" at bounding box center [157, 139] width 9 height 9
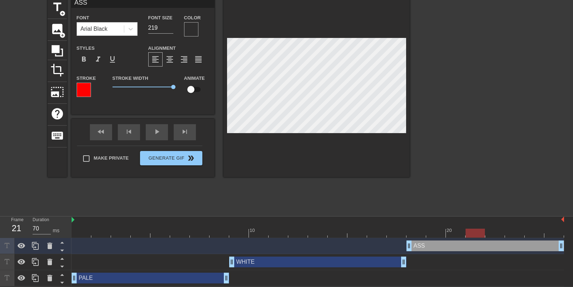
click at [83, 92] on div at bounding box center [84, 90] width 14 height 14
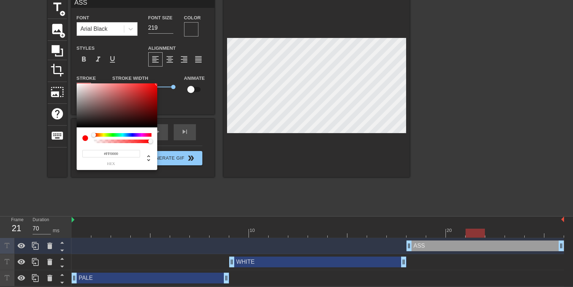
type input "255"
type input "1"
drag, startPoint x: 150, startPoint y: 142, endPoint x: 174, endPoint y: 134, distance: 25.2
click at [174, 134] on div "255 r 0 g 0 b 1 a" at bounding box center [286, 143] width 573 height 287
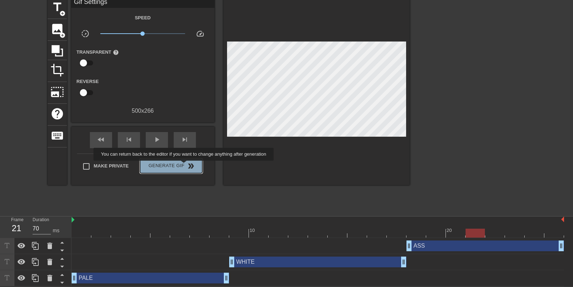
click at [188, 166] on span "double_arrow" at bounding box center [191, 166] width 9 height 9
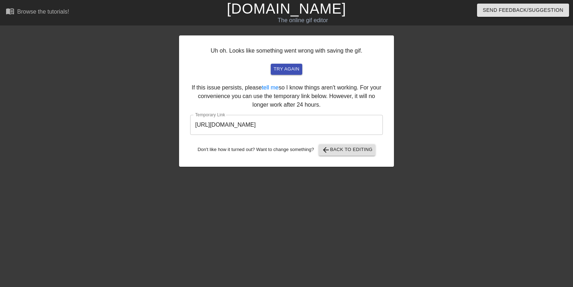
click at [219, 124] on input "https://www.gifntext.com/temp_generations/wZEPW9nb.gif" at bounding box center [286, 125] width 193 height 20
